Goal: Information Seeking & Learning: Understand process/instructions

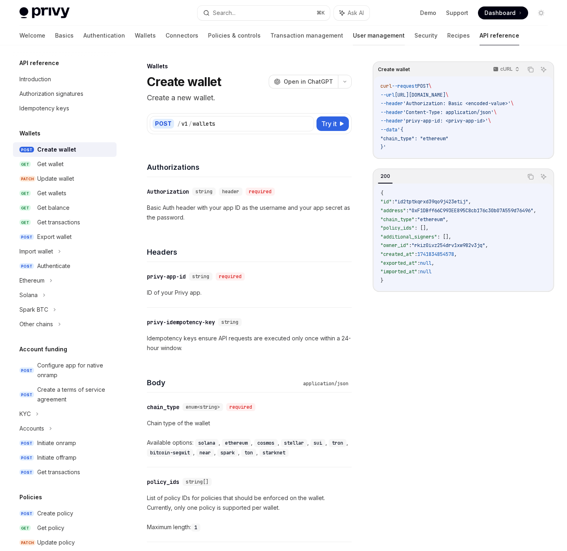
click at [353, 39] on link "User management" at bounding box center [379, 35] width 52 height 19
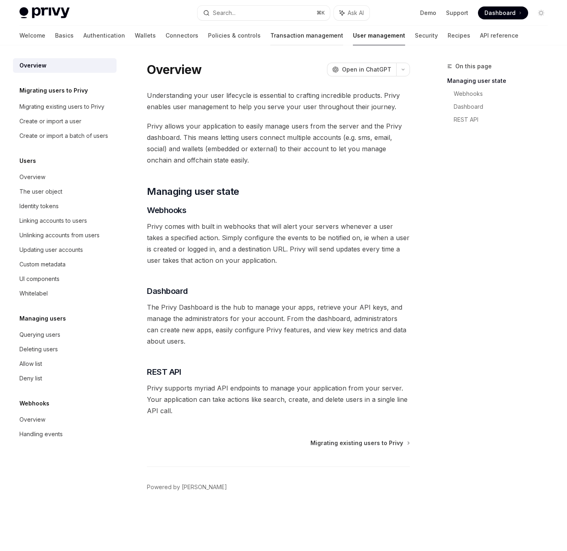
click at [270, 38] on link "Transaction management" at bounding box center [306, 35] width 73 height 19
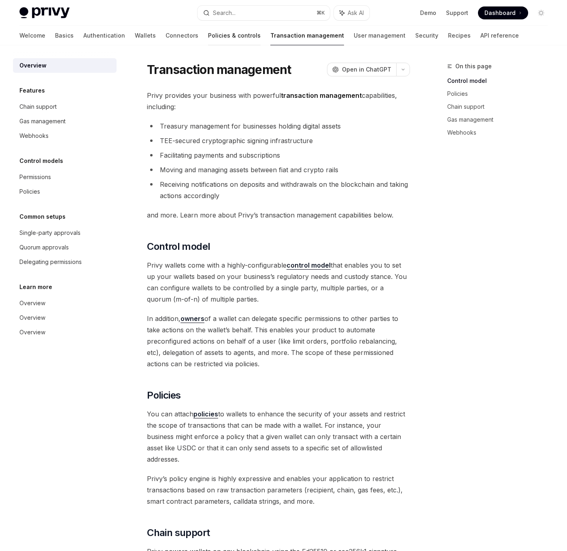
click at [208, 40] on link "Policies & controls" at bounding box center [234, 35] width 53 height 19
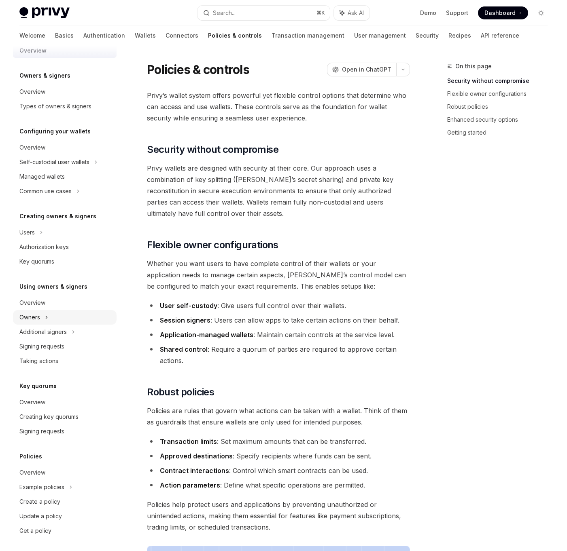
scroll to position [15, 0]
click at [44, 237] on div "Users" at bounding box center [65, 232] width 104 height 15
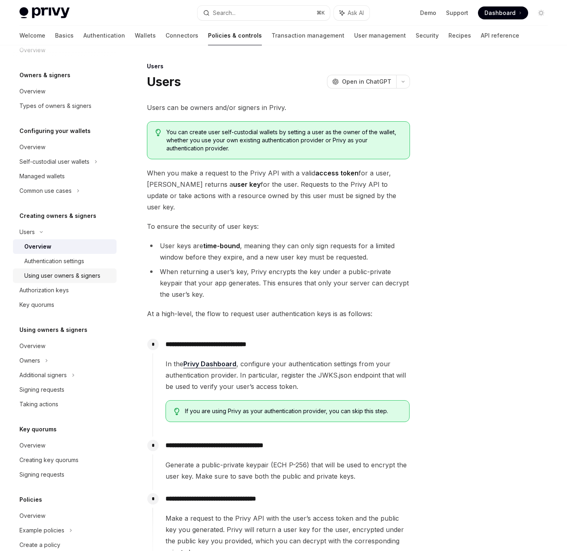
click at [42, 275] on div "Using user owners & signers" at bounding box center [62, 276] width 76 height 10
type textarea "*"
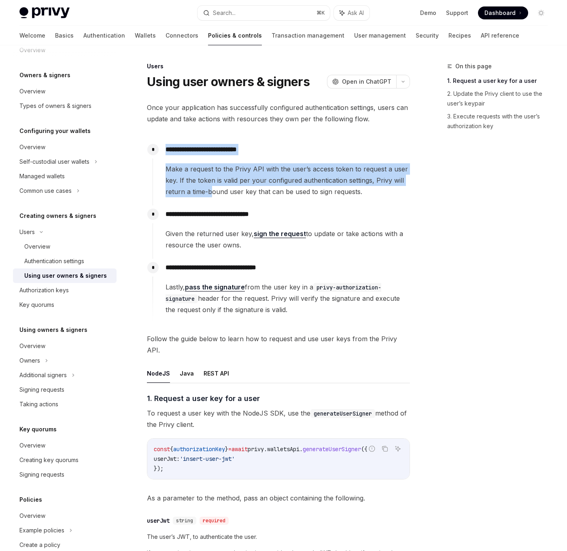
drag, startPoint x: 185, startPoint y: 138, endPoint x: 212, endPoint y: 194, distance: 62.6
click at [212, 194] on div "**********" at bounding box center [278, 476] width 263 height 748
click at [212, 194] on span "Make a request to the Privy API with the user’s access token to request a user …" at bounding box center [287, 180] width 244 height 34
drag, startPoint x: 212, startPoint y: 194, endPoint x: 209, endPoint y: 144, distance: 50.6
click at [209, 144] on div "**********" at bounding box center [280, 169] width 257 height 57
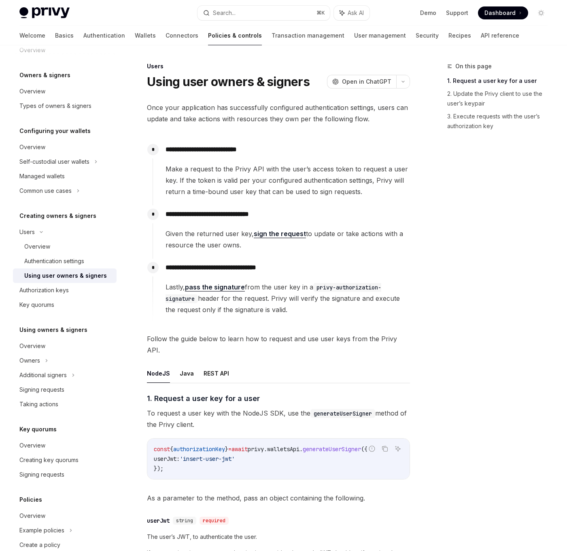
click at [209, 144] on p "**********" at bounding box center [287, 149] width 244 height 11
drag, startPoint x: 197, startPoint y: 203, endPoint x: 215, endPoint y: 254, distance: 54.5
click at [215, 254] on div "**********" at bounding box center [280, 232] width 257 height 183
click at [215, 254] on div "**********" at bounding box center [280, 231] width 257 height 53
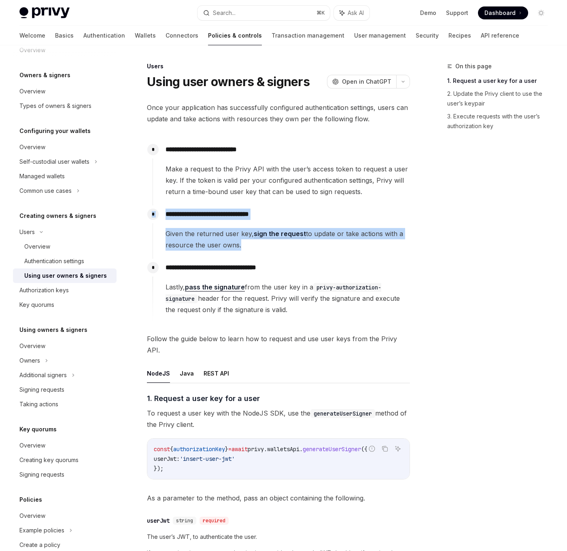
drag, startPoint x: 215, startPoint y: 254, endPoint x: 205, endPoint y: 198, distance: 57.4
click at [205, 198] on div "**********" at bounding box center [280, 232] width 257 height 183
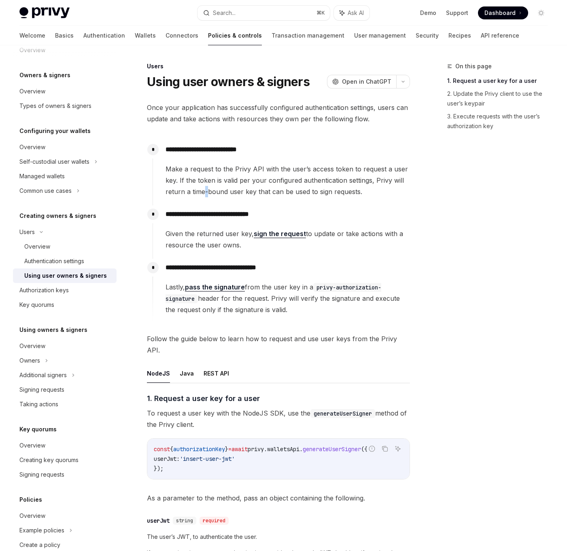
click at [205, 196] on span "Make a request to the Privy API with the user’s access token to request a user …" at bounding box center [287, 180] width 244 height 34
click at [207, 408] on span "To request a user key with the NodeJS SDK, use the generateUserSigner method of…" at bounding box center [278, 419] width 263 height 23
drag, startPoint x: 201, startPoint y: 417, endPoint x: 196, endPoint y: 393, distance: 24.0
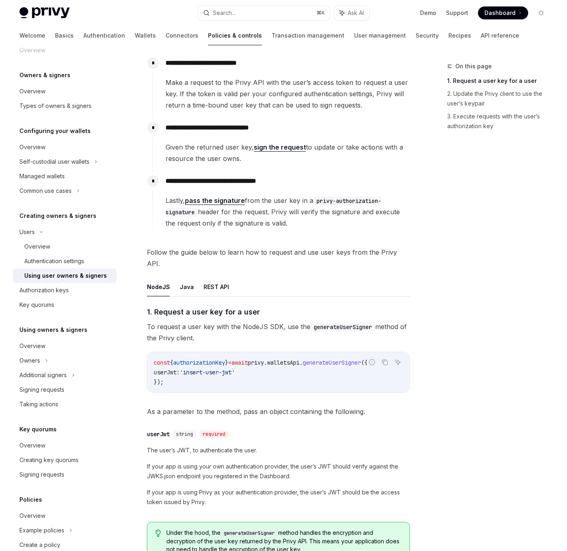
scroll to position [155, 0]
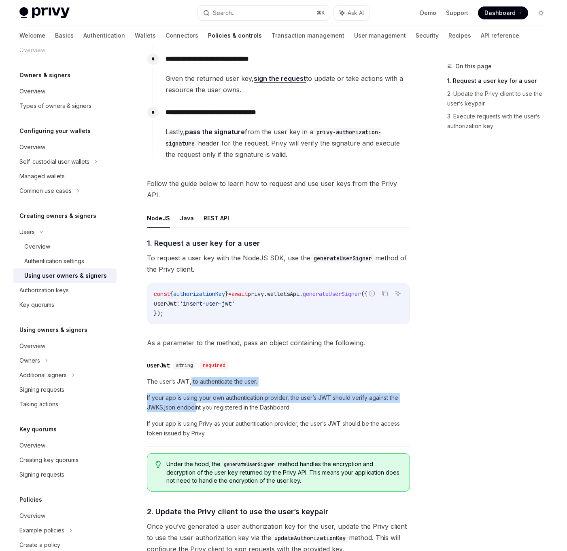
drag, startPoint x: 197, startPoint y: 397, endPoint x: 190, endPoint y: 374, distance: 24.1
click at [190, 377] on div "The user’s JWT, to authenticate the user. If your app is using your own authent…" at bounding box center [278, 407] width 263 height 61
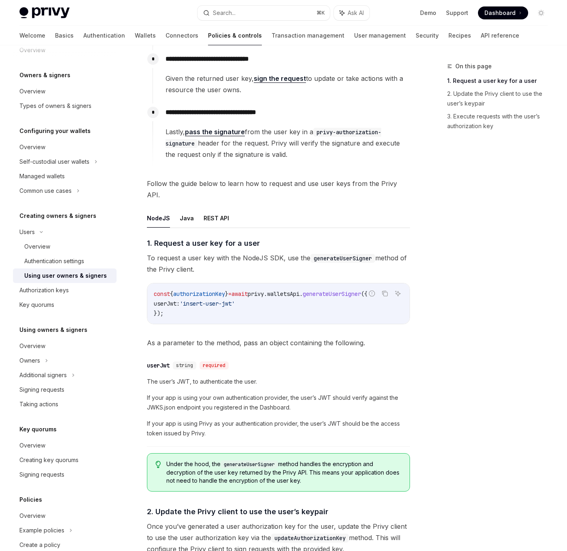
click at [189, 377] on span "The user’s JWT, to authenticate the user." at bounding box center [278, 382] width 263 height 10
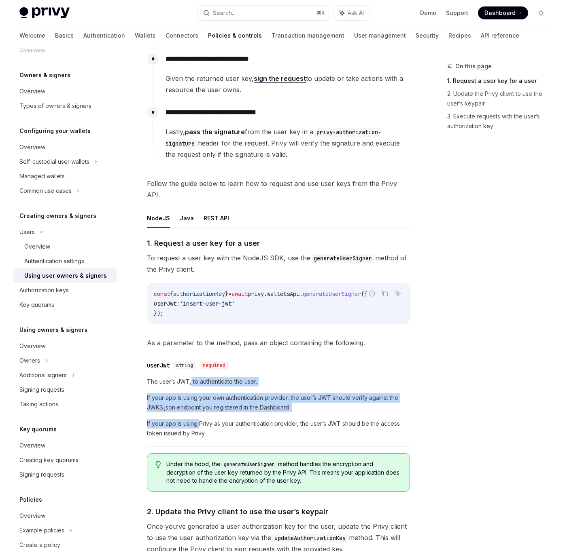
drag, startPoint x: 189, startPoint y: 373, endPoint x: 198, endPoint y: 420, distance: 47.7
click at [198, 420] on div "The user’s JWT, to authenticate the user. If your app is using your own authent…" at bounding box center [278, 407] width 263 height 61
click at [198, 420] on span "If your app is using Privy as your authentication provider, the user’s JWT shou…" at bounding box center [278, 428] width 263 height 19
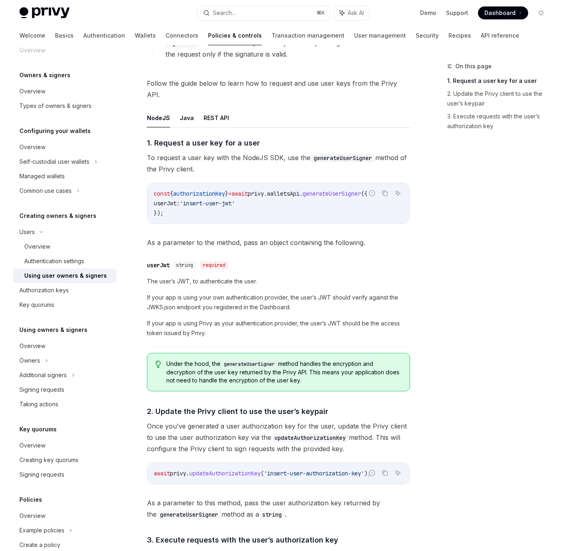
scroll to position [266, 0]
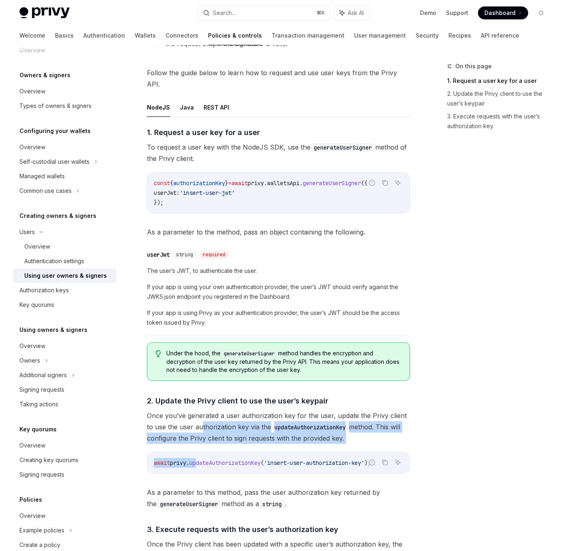
drag, startPoint x: 202, startPoint y: 415, endPoint x: 203, endPoint y: 450, distance: 34.4
click at [203, 450] on div "​ 1. Request a user key for a user To request a user key with the NodeJS SDK, u…" at bounding box center [278, 355] width 263 height 457
click at [203, 458] on code "await privy . updateAuthorizationKey ( 'insert-user-authorization-key' );" at bounding box center [278, 463] width 249 height 10
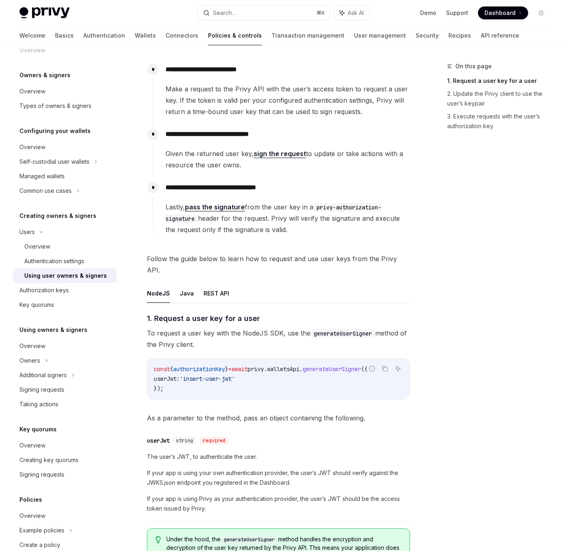
scroll to position [0, 0]
